Goal: Book appointment/travel/reservation

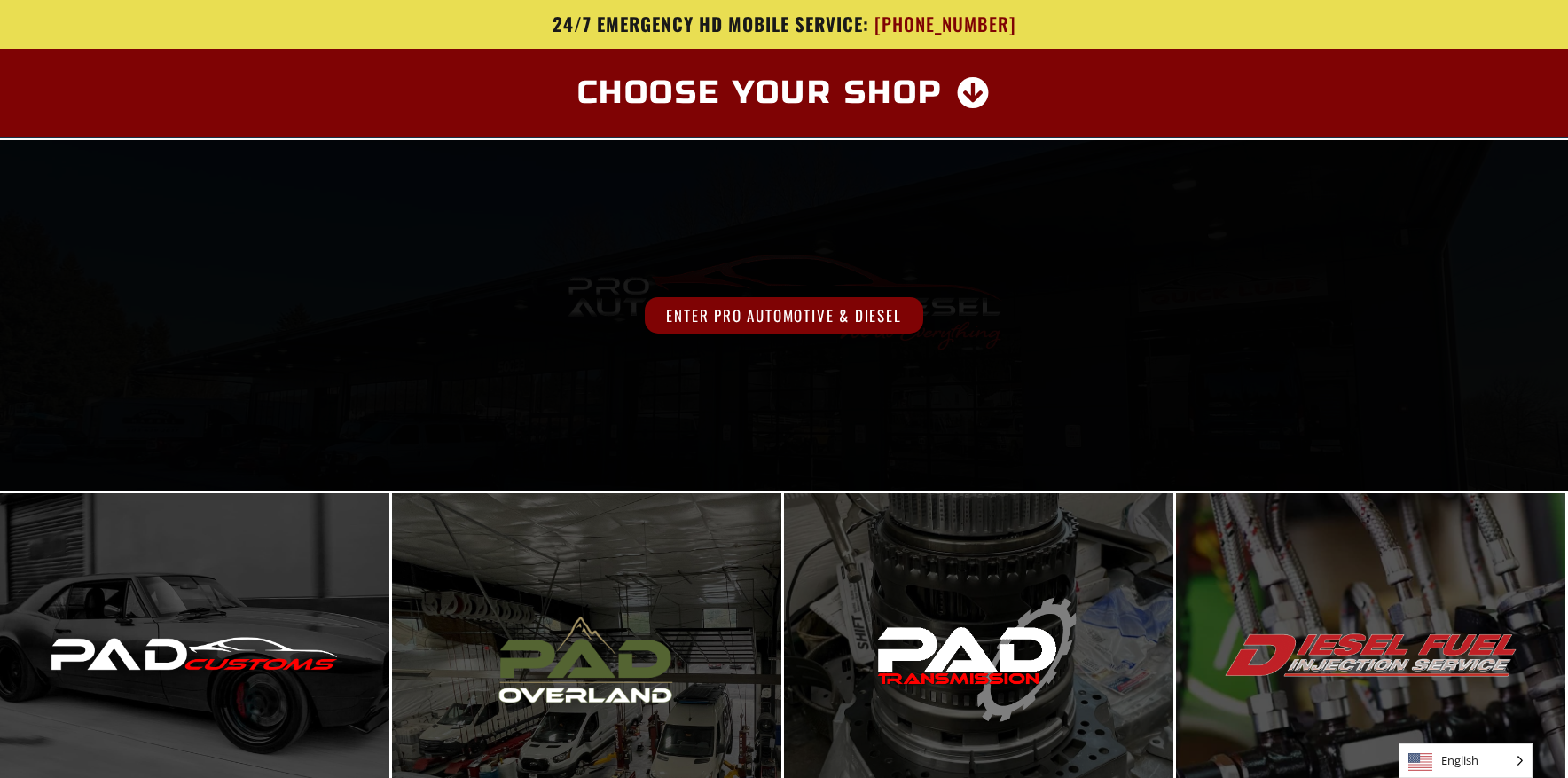
click at [691, 314] on span "Enter Pro Automotive & Diesel" at bounding box center [783, 315] width 277 height 36
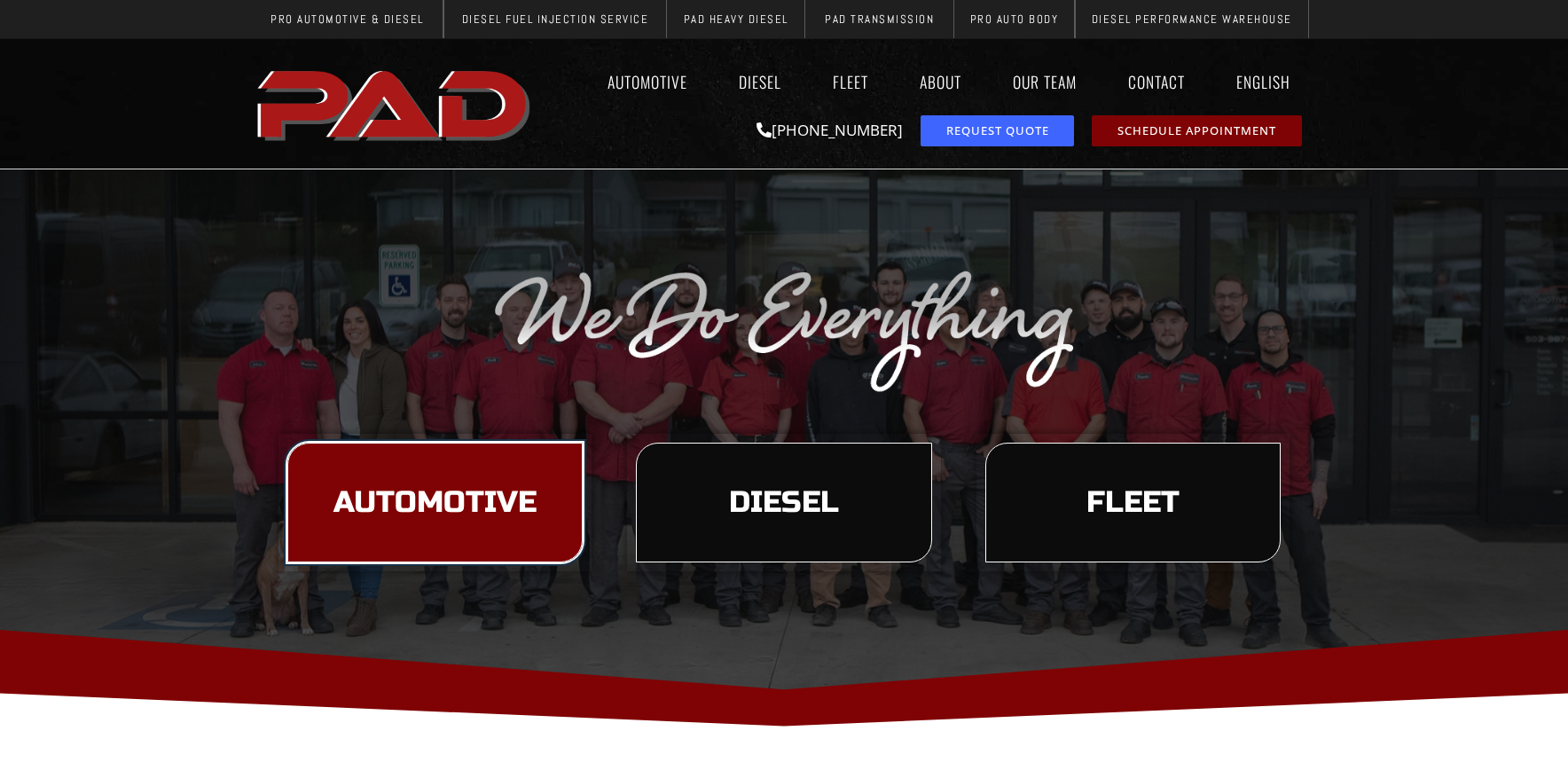
click at [451, 508] on span "Automotive" at bounding box center [435, 503] width 203 height 31
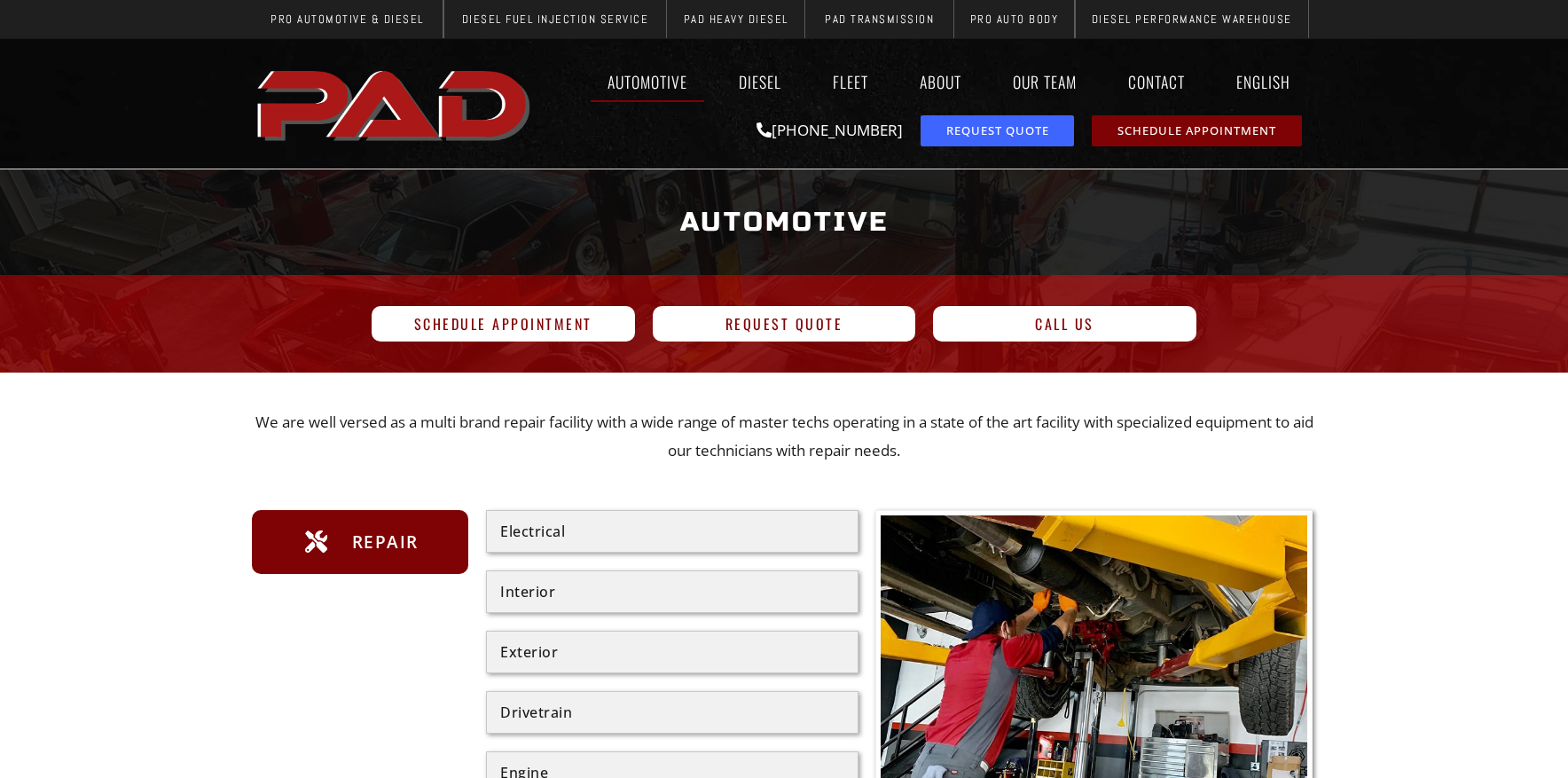
click at [446, 348] on div "Schedule Appointment" at bounding box center [503, 323] width 281 height 53
click at [445, 330] on span "Schedule Appointment" at bounding box center [503, 323] width 178 height 14
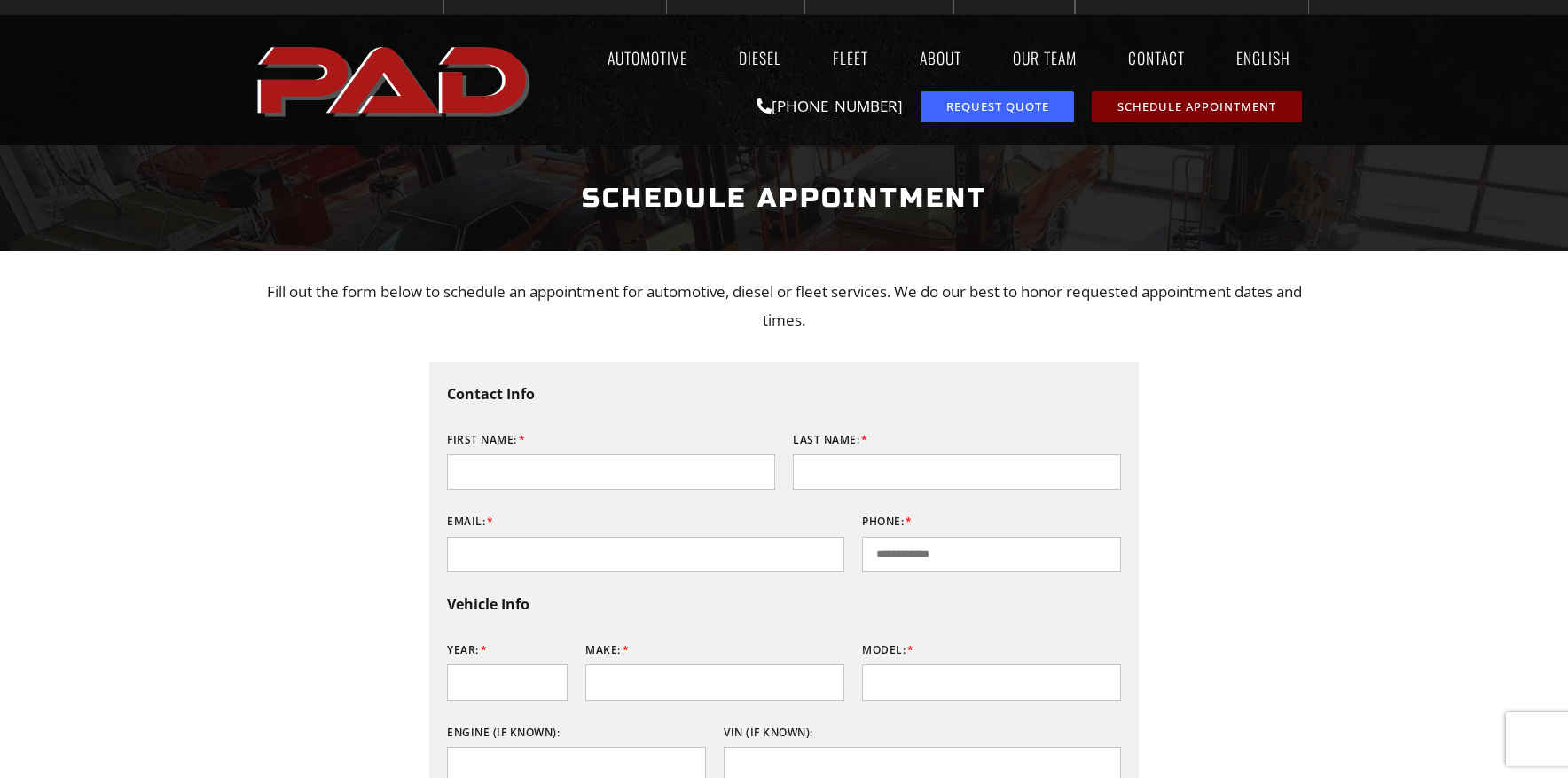
scroll to position [20, 0]
